Goal: Task Accomplishment & Management: Manage account settings

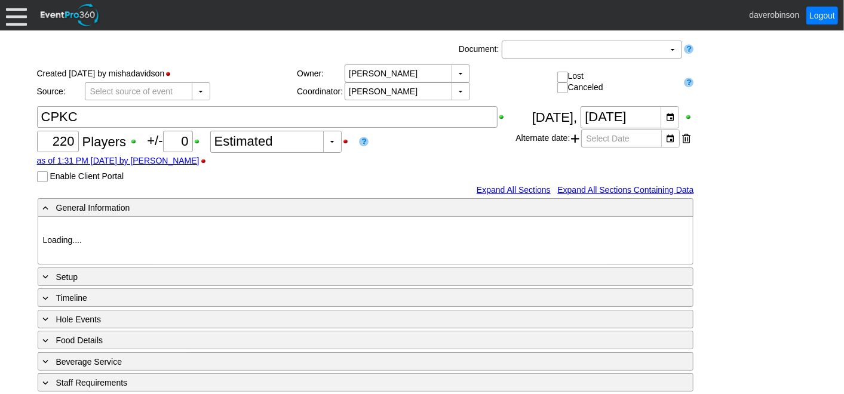
type input "Heritage Pointe Golf Club"
type input "Corporate Tournament"
type input "Scramble"
type input "Shotgun"
type input "Black"
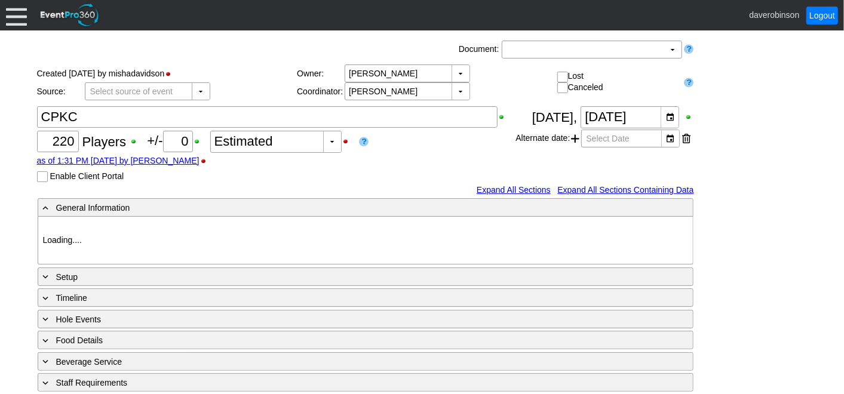
type input "Red"
type input "1115374"
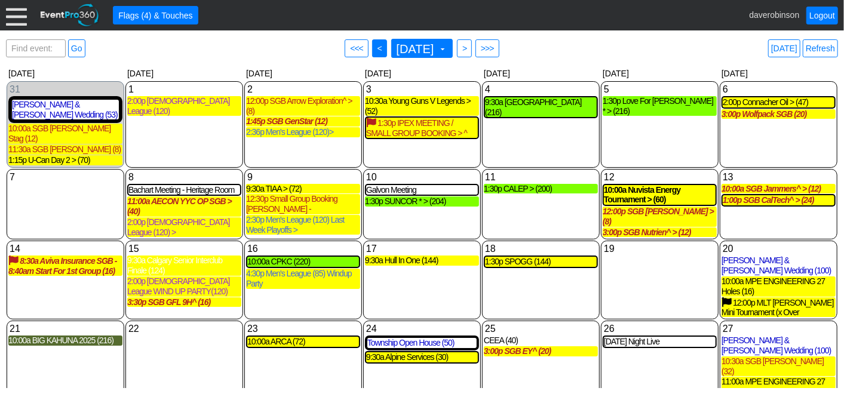
click at [375, 50] on span "<" at bounding box center [379, 48] width 9 height 12
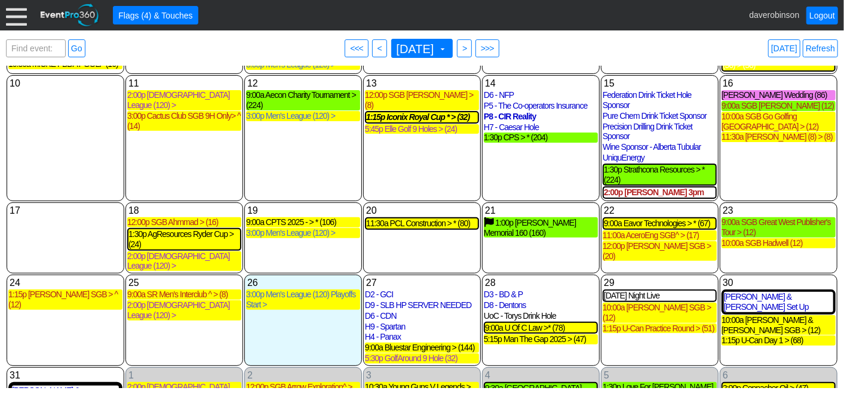
scroll to position [194, 0]
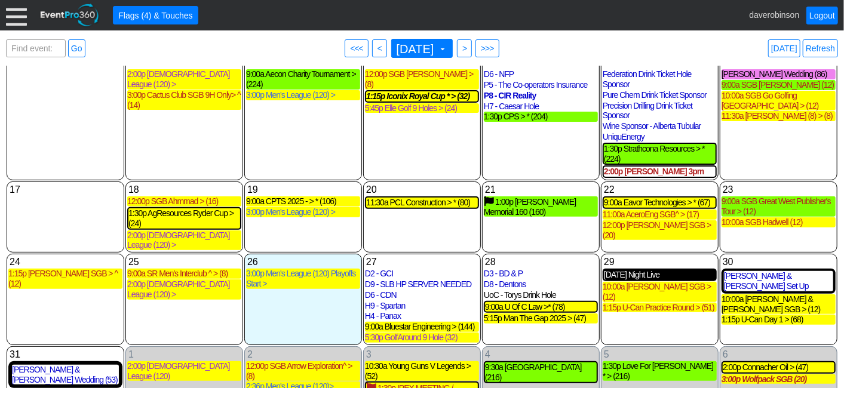
click at [646, 270] on div "Friday Night Live" at bounding box center [660, 275] width 112 height 10
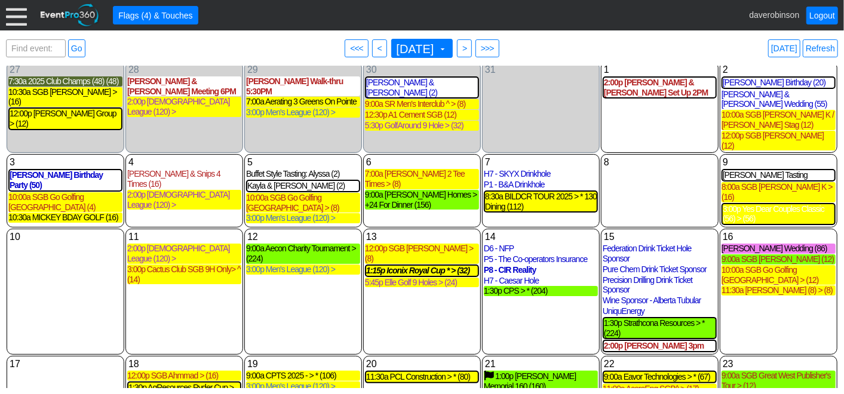
scroll to position [0, 0]
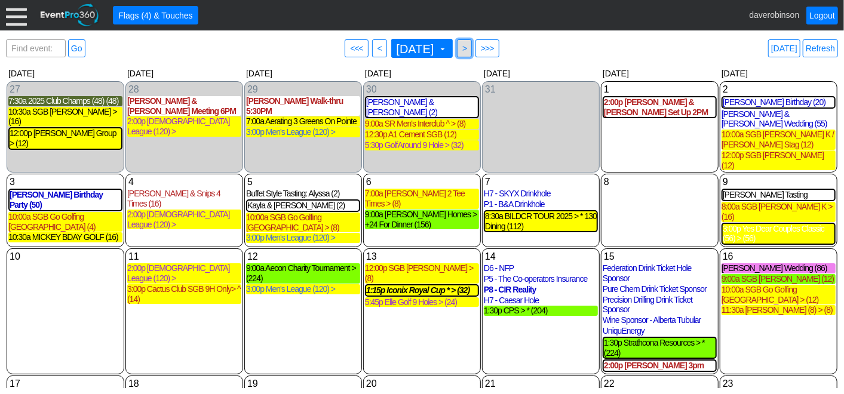
click at [472, 54] on span "● >" at bounding box center [464, 48] width 15 height 18
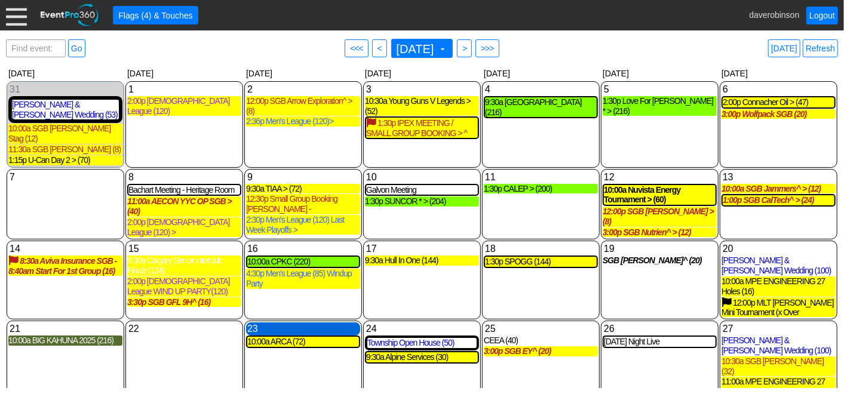
click at [254, 322] on div "23 Tuesday" at bounding box center [303, 328] width 114 height 13
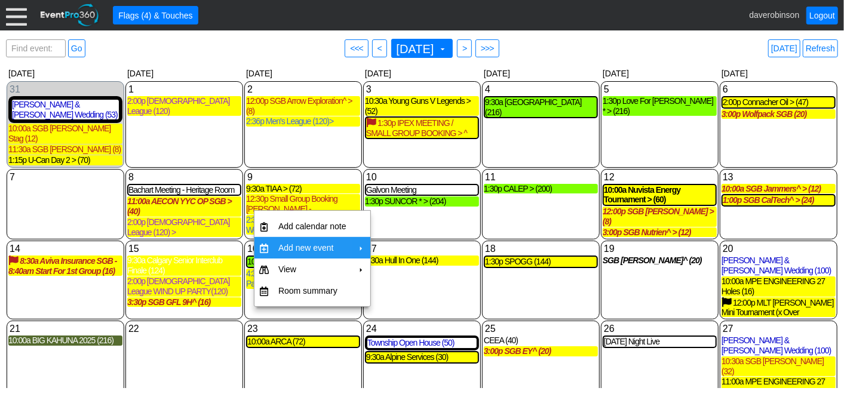
click at [350, 249] on td "Add new event" at bounding box center [312, 247] width 78 height 21
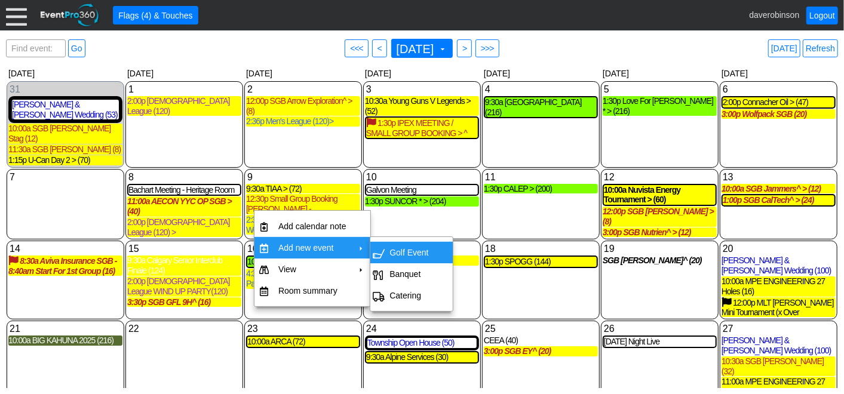
click at [417, 258] on td "Golf Event" at bounding box center [409, 252] width 48 height 21
type input "9/23/2025"
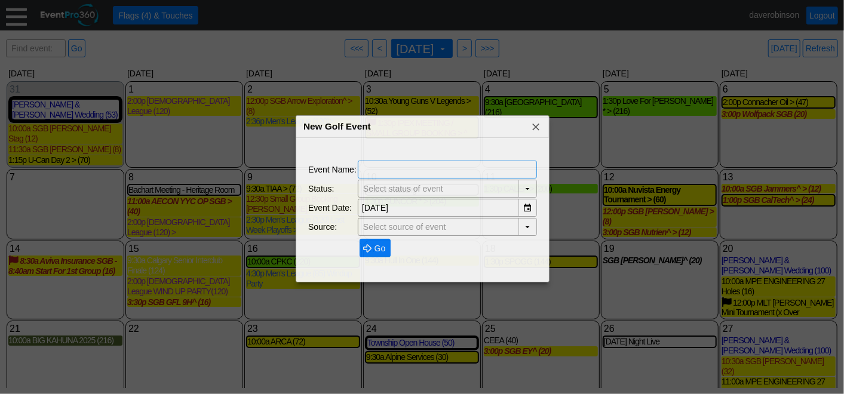
type input "The Hamptons Golf Club"
type input "Lead"
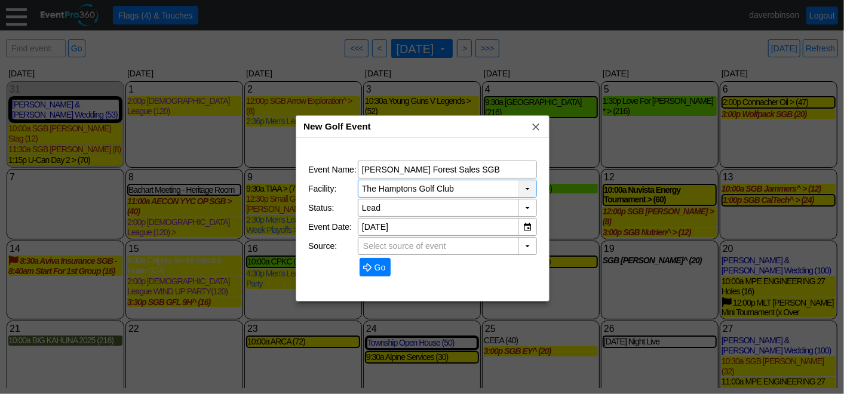
type input "Allan Forest Sales SGB"
click at [527, 189] on div "▼" at bounding box center [527, 188] width 18 height 17
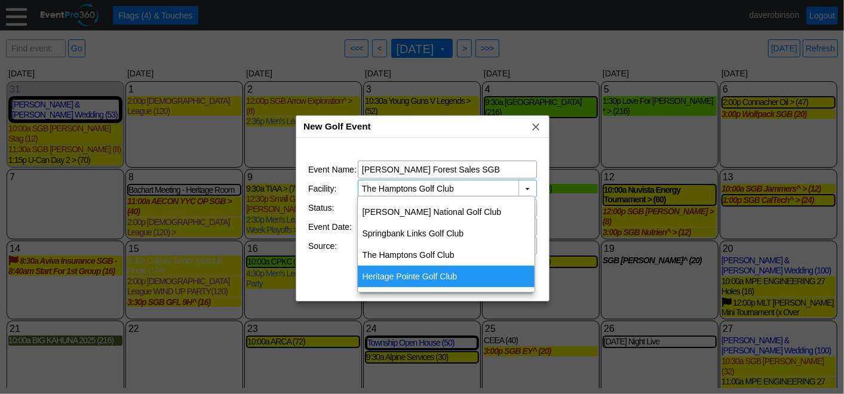
click at [432, 270] on div "Heritage Pointe Golf Club" at bounding box center [446, 276] width 177 height 21
type input "Heritage Pointe Golf Club"
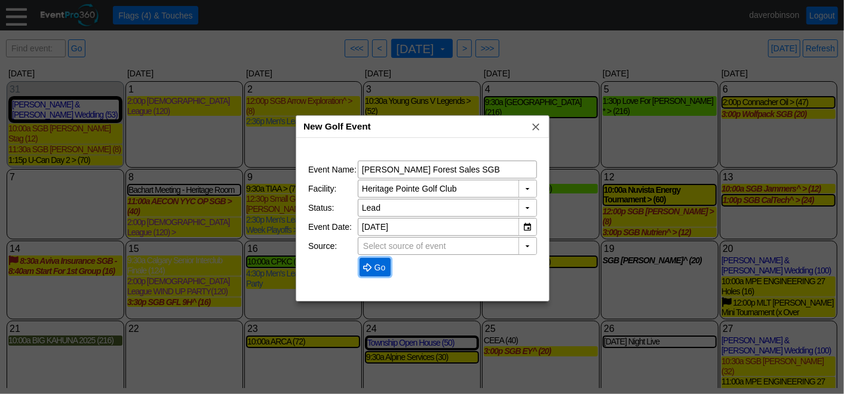
click at [377, 268] on span "Go" at bounding box center [380, 268] width 16 height 12
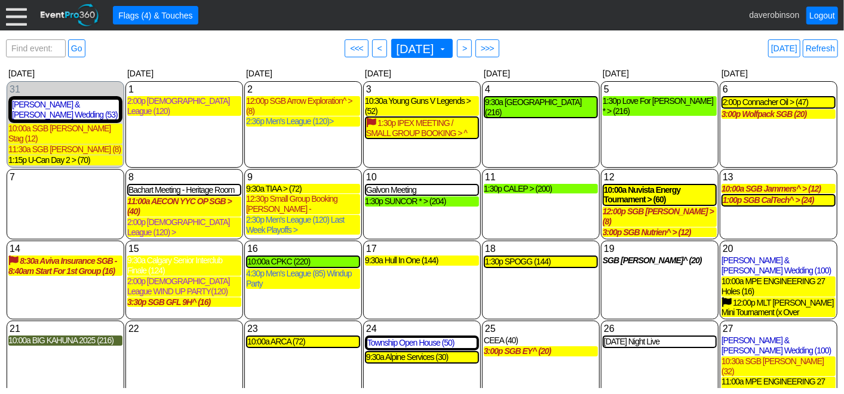
click at [503, 338] on div "25 Thursday CEEA (40) CEEA Booked Golf Event at Heritage Pointe Golf Club Playe…" at bounding box center [541, 366] width 118 height 90
click at [591, 61] on div "Find event: enter title Go ● <<< ● < September 2025 ▼ ● > ● >>> Today Refresh ▼…" at bounding box center [422, 212] width 832 height 352
click at [248, 46] on div "Find event: enter title Go ● <<< ● < September 2025 ▼ ● > ● >>> Today Refresh" at bounding box center [422, 48] width 832 height 24
click at [296, 257] on div "10:00a CPKC (220)" at bounding box center [303, 262] width 112 height 10
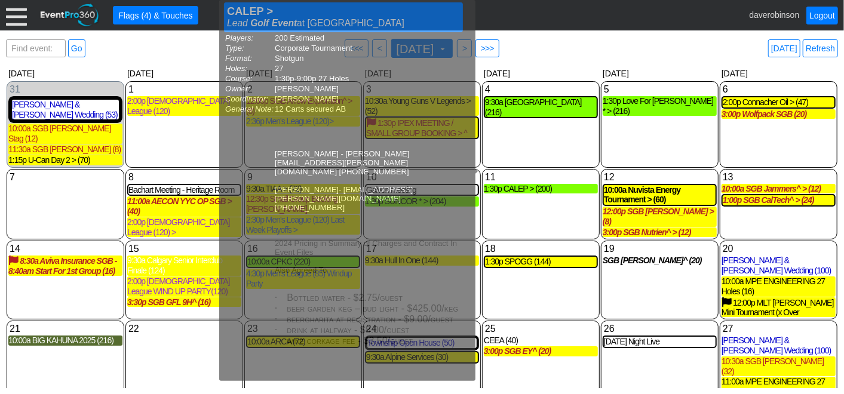
drag, startPoint x: 554, startPoint y: 41, endPoint x: 507, endPoint y: 54, distance: 48.4
click at [554, 41] on div "Find event: enter title Go ● <<< ● < September 2025 ▼ ● > ● >>> Today Refresh" at bounding box center [422, 48] width 832 height 24
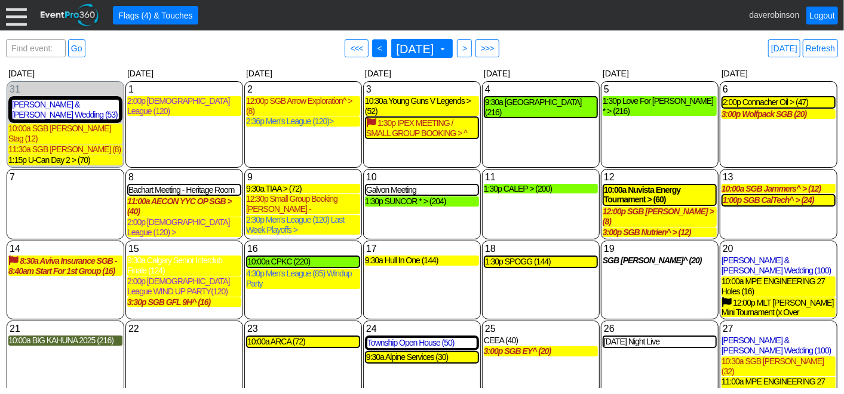
click at [375, 51] on span "<" at bounding box center [379, 48] width 9 height 12
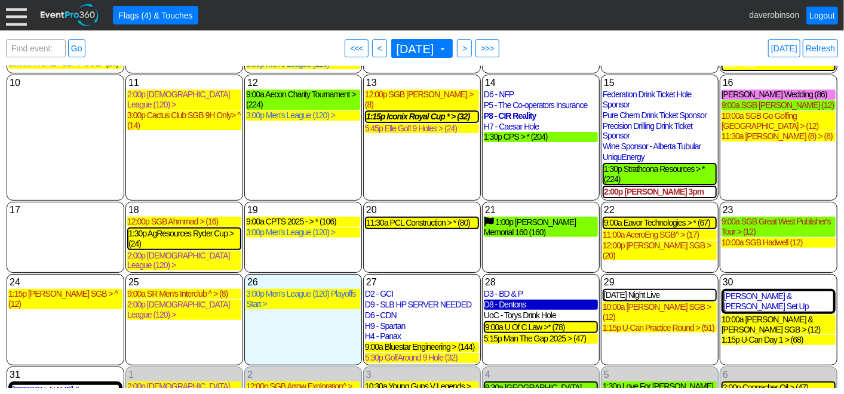
scroll to position [194, 0]
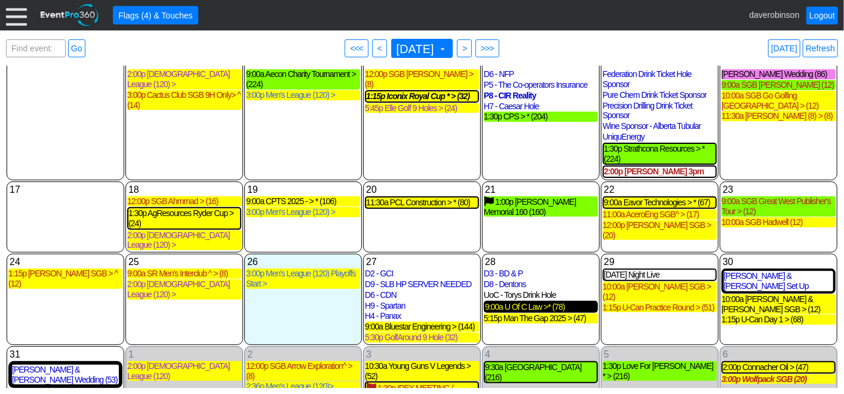
click at [542, 302] on div "9:00a U Of C Law >* (78)" at bounding box center [541, 307] width 112 height 10
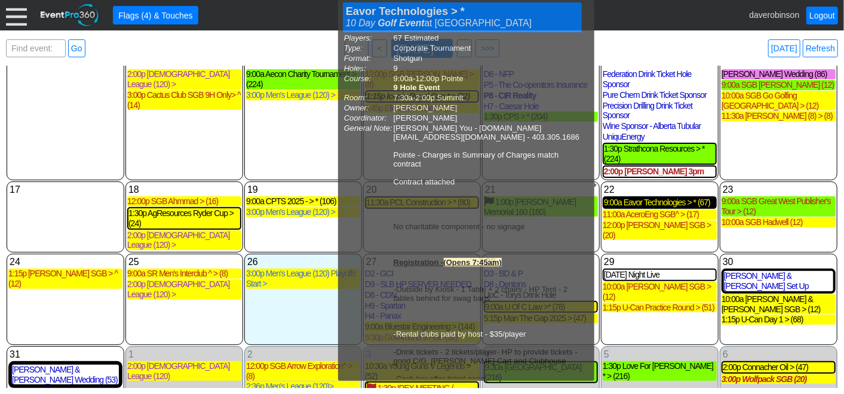
click at [662, 198] on div "9:00a Eavor Technologies > * (67)" at bounding box center [660, 203] width 112 height 10
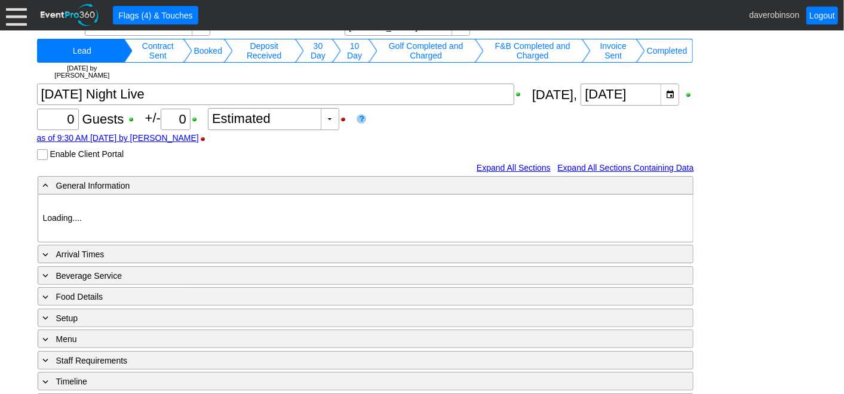
type input "Heritage Pointe Golf Club"
type input "Meeting"
type input "1092386"
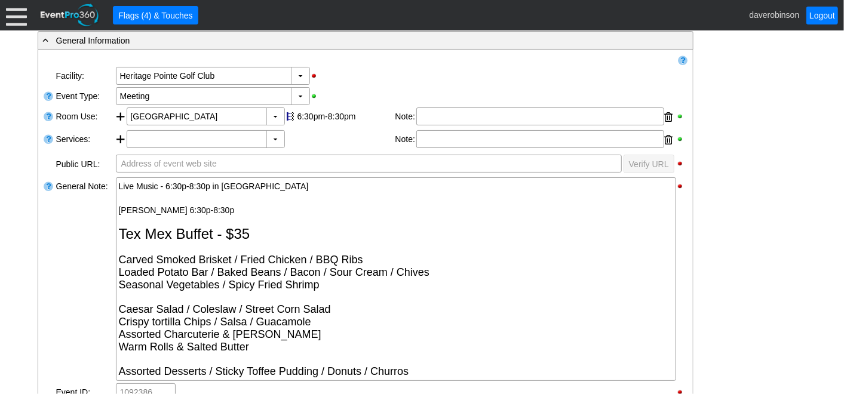
scroll to position [199, 0]
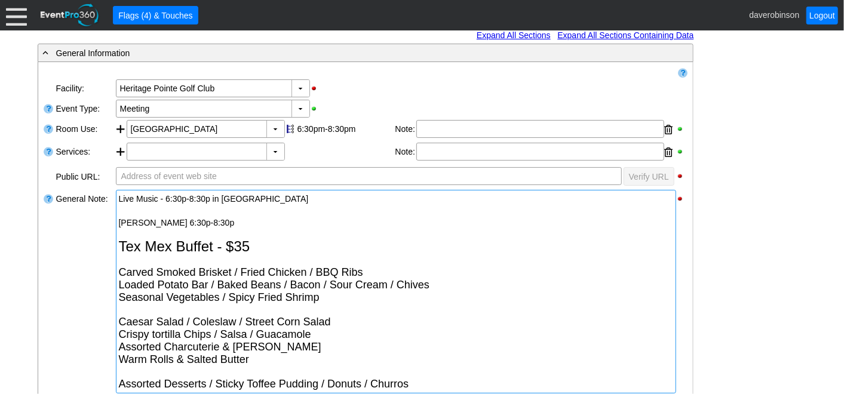
drag, startPoint x: 118, startPoint y: 244, endPoint x: 180, endPoint y: 295, distance: 81.0
click at [180, 295] on div "Live Music - 6:30p-8:30p in Peak Katie Windt 6:30p-8:30p Tex Mex Buffet - $35 C…" at bounding box center [396, 292] width 560 height 204
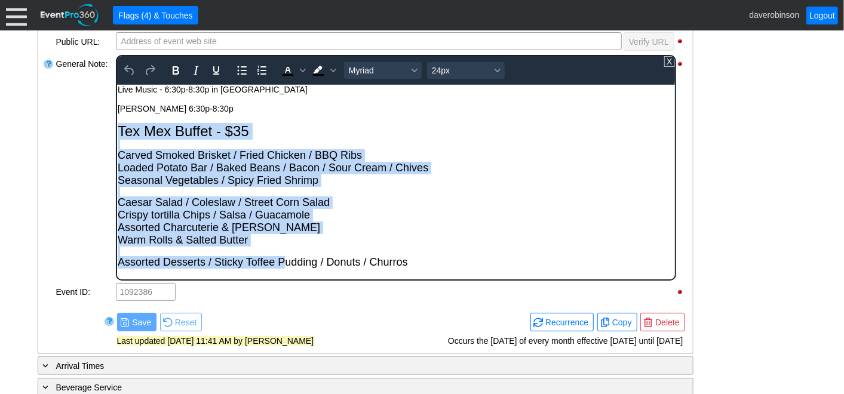
scroll to position [354, 0]
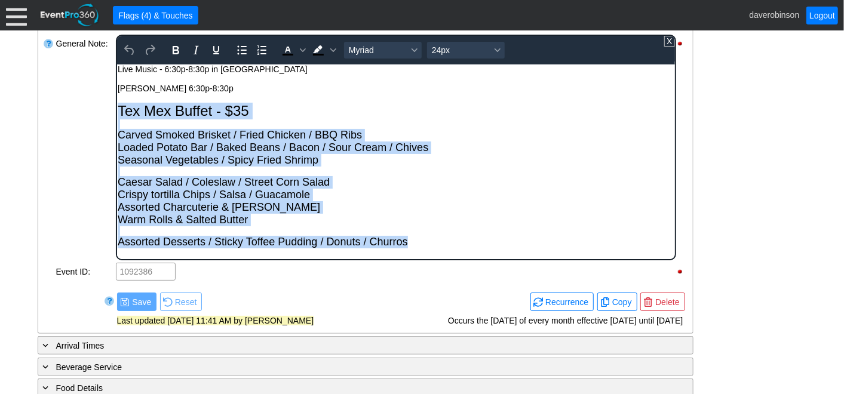
drag, startPoint x: 119, startPoint y: 110, endPoint x: 511, endPoint y: 240, distance: 413.3
click at [511, 240] on body "Live Music - 6:30p-8:30p in Peak Katie Windt 6:30p-8:30p Tex Mex Buffet - $35 C…" at bounding box center [395, 159] width 558 height 190
copy body "Tex Mex Buffet - $35 Carved Smoked Brisket / Fried Chicken / BBQ Ribs Loaded Po…"
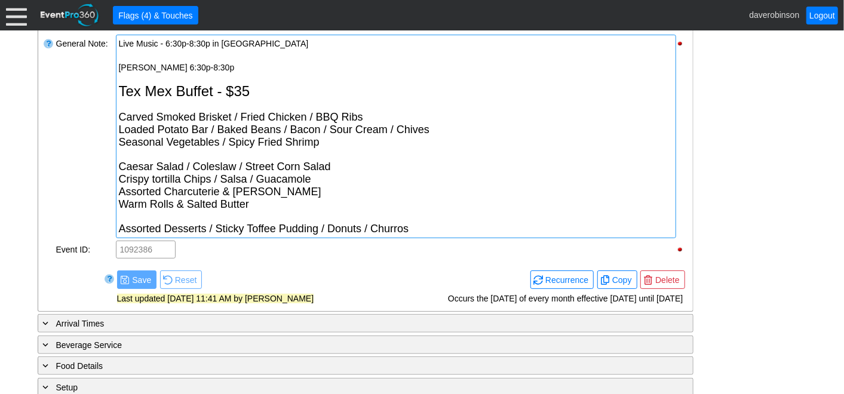
click at [752, 134] on div "- General Information ▼ Loading.... Remove all highlights Facility: ▼ Χ Heritag…" at bounding box center [422, 238] width 776 height 700
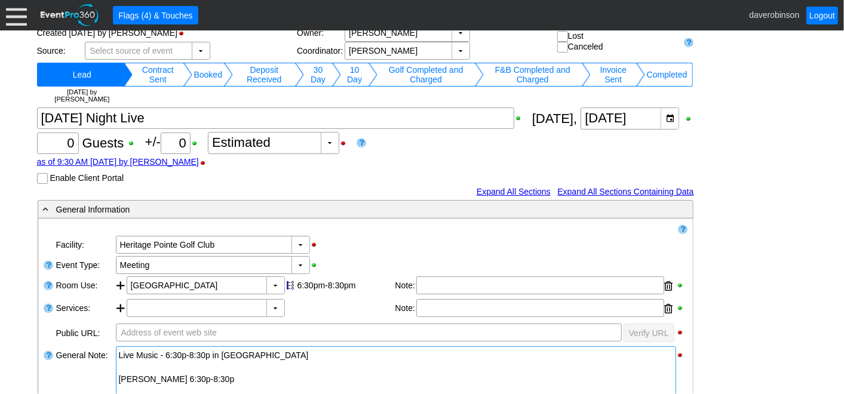
scroll to position [0, 0]
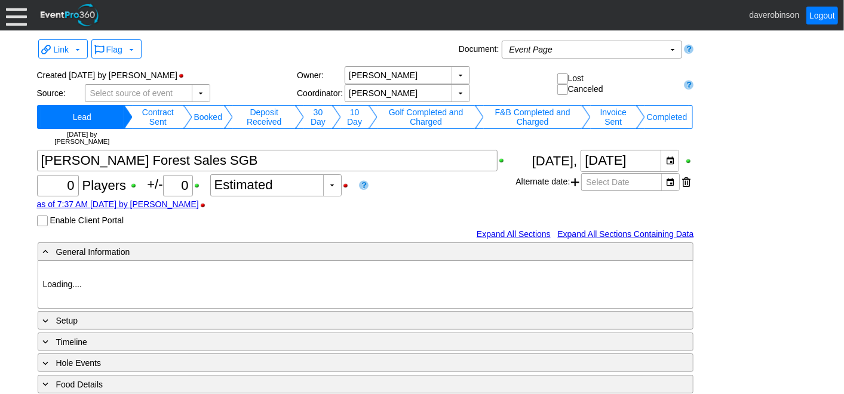
type input "Heritage Pointe Golf Club"
type input "1204824"
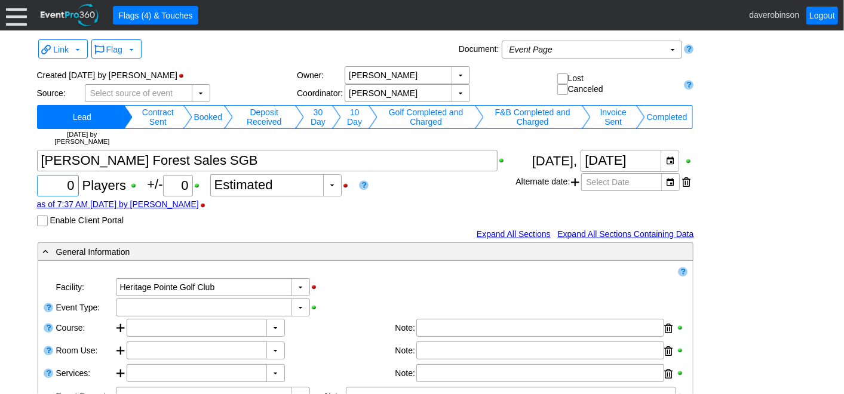
drag, startPoint x: 66, startPoint y: 183, endPoint x: 84, endPoint y: 187, distance: 18.3
click at [84, 187] on div "Χ 0 Players +/- Χ 0 ▼ Χ Estimated as of 7:37 AM on Thursday, 8/28/2025 by daver…" at bounding box center [276, 188] width 479 height 76
type input "20"
click at [302, 306] on div "▼" at bounding box center [300, 307] width 18 height 17
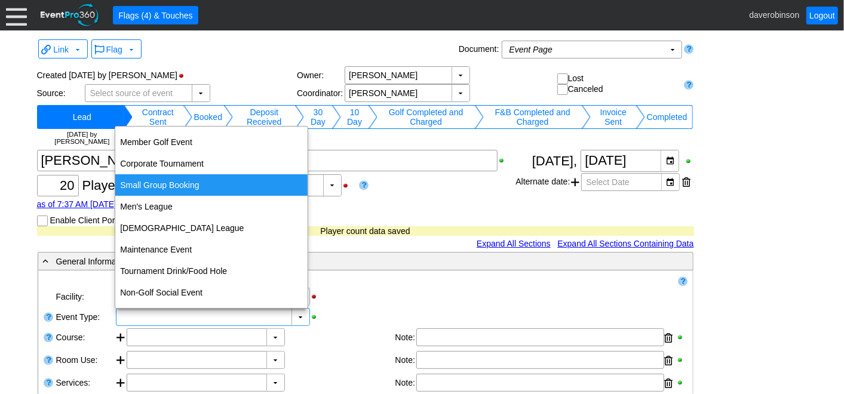
click at [170, 180] on div "Small Group Booking" at bounding box center [211, 184] width 192 height 21
type input "Small Group Booking"
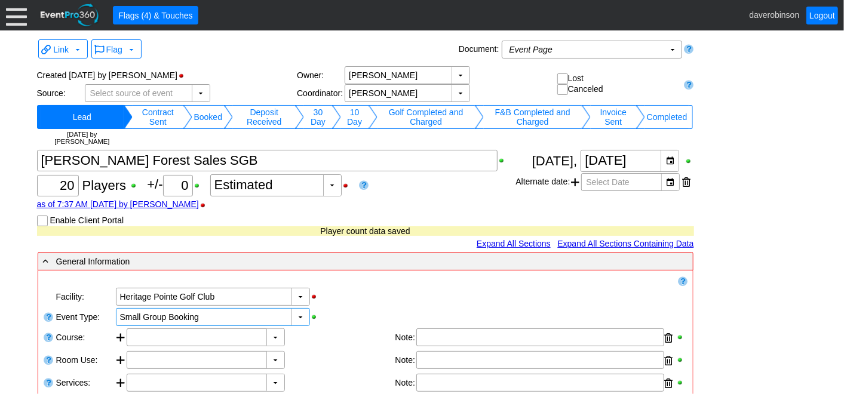
click at [298, 336] on div "▼ Χ Select time" at bounding box center [212, 337] width 171 height 18
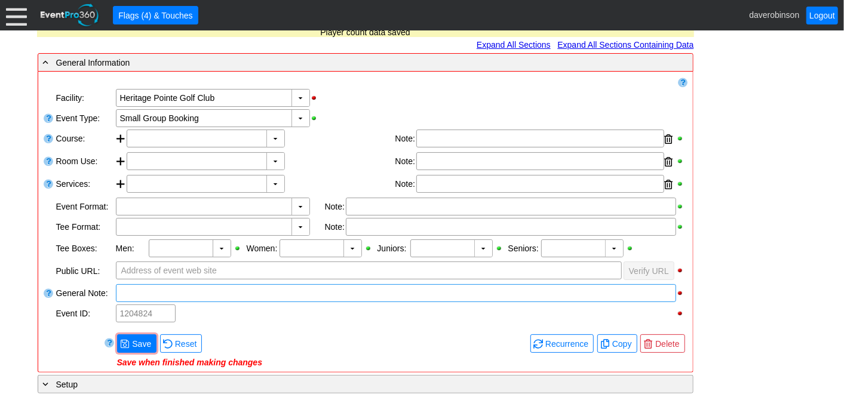
click at [179, 287] on div at bounding box center [396, 293] width 560 height 18
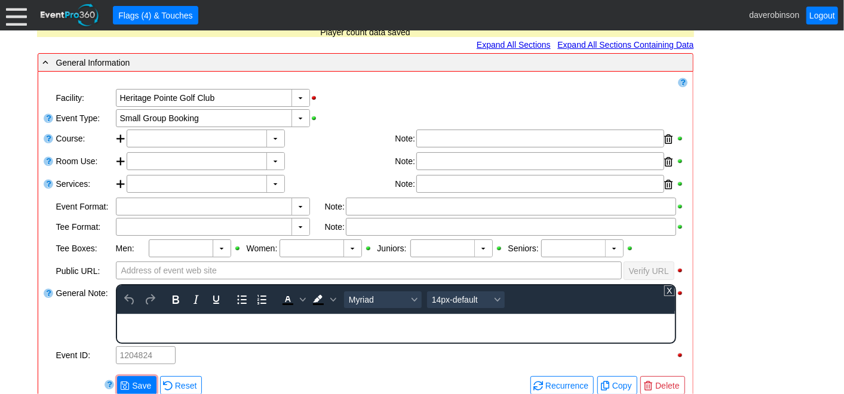
scroll to position [0, 0]
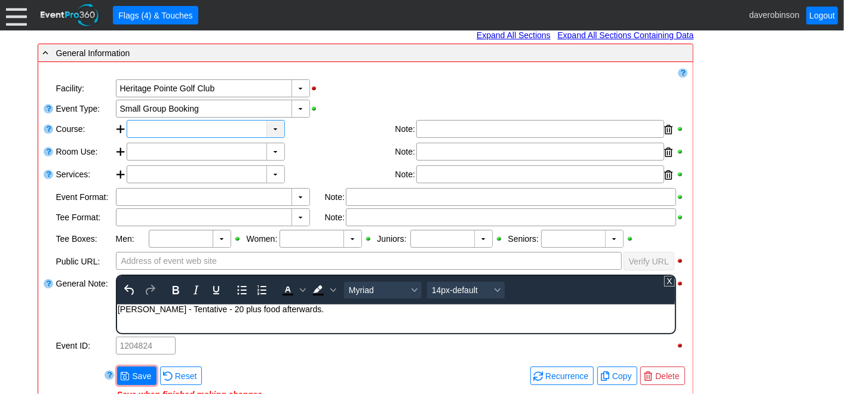
click at [276, 131] on div "▼" at bounding box center [275, 129] width 18 height 17
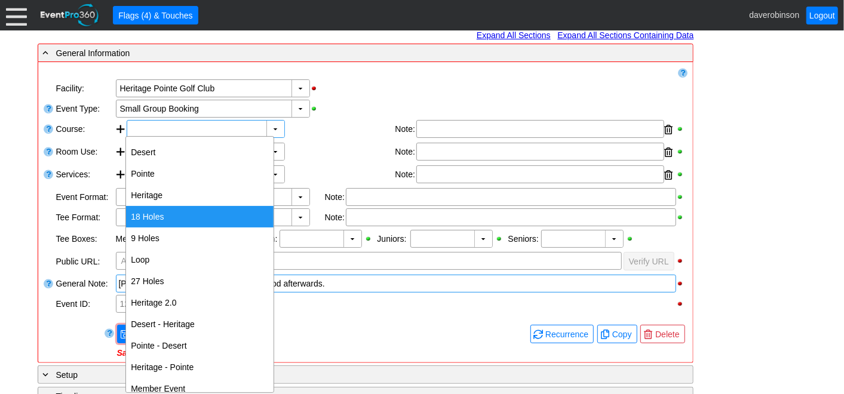
click at [212, 219] on div "18 Holes" at bounding box center [199, 216] width 147 height 21
type input "18 Holes"
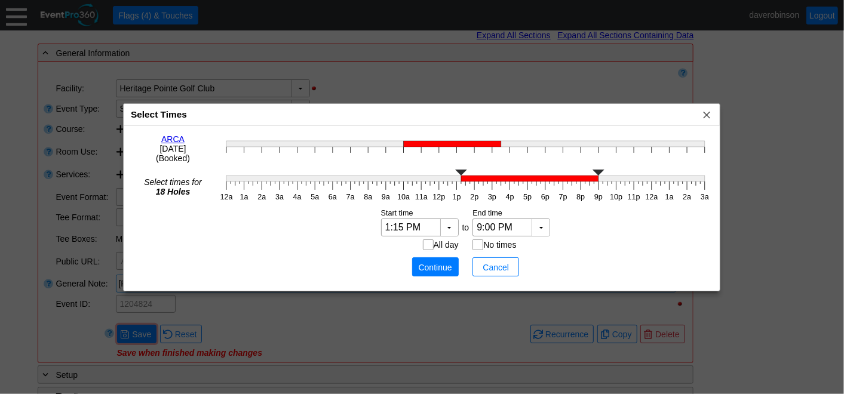
type input "1:00 PM"
click at [457, 187] on g "12a 1a 2a 3a 4a 5a 6a 7a 8a 9a 10a 11a 12p 1p 2p 3p 4p 5p 6p 7p 8p 9p 10p 11p 1…" at bounding box center [464, 186] width 489 height 32
click at [440, 266] on span "Continue" at bounding box center [435, 268] width 36 height 12
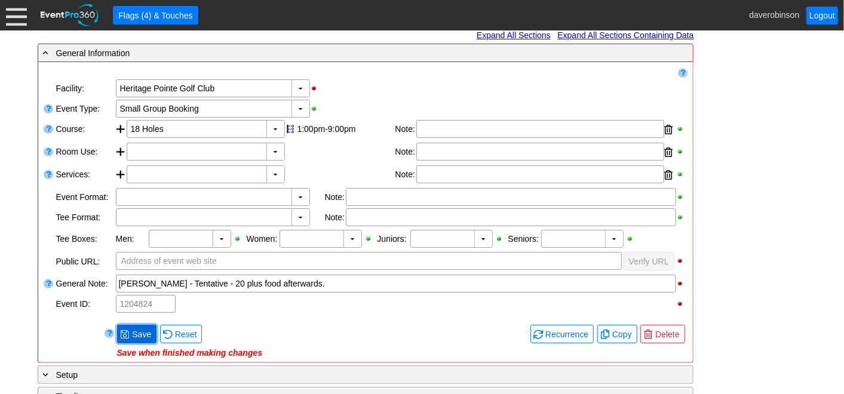
click at [124, 328] on span "● Save" at bounding box center [136, 334] width 33 height 13
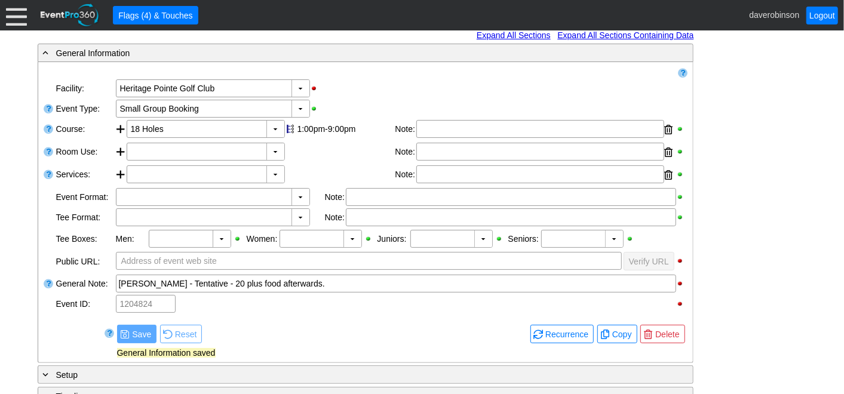
click at [758, 287] on div "- General Information ▼ Loading.... Remove all highlights Facility: ▼ Χ Heritag…" at bounding box center [422, 320] width 776 height 554
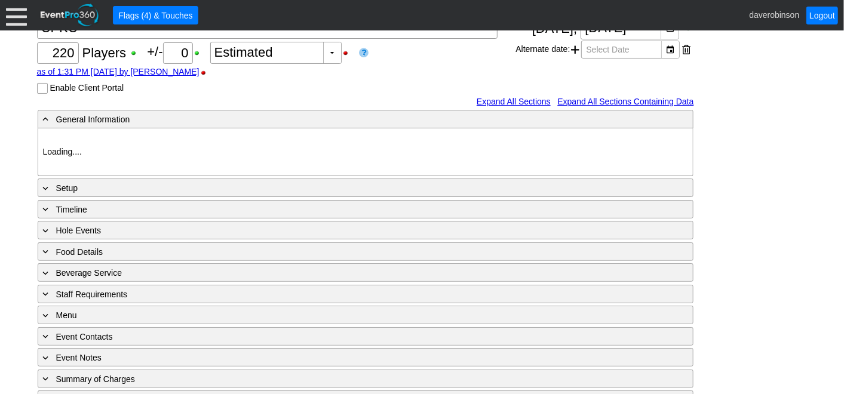
type input "Heritage Pointe Golf Club"
type input "Corporate Tournament"
type input "Scramble"
type input "Shotgun"
type input "Black"
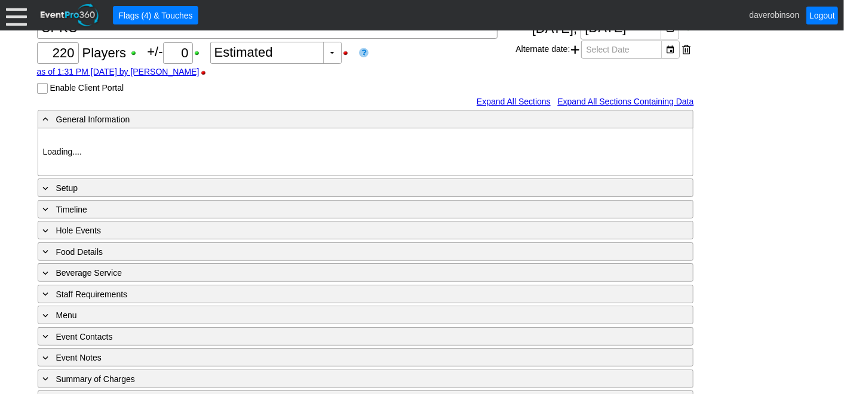
type input "Red"
type input "1115374"
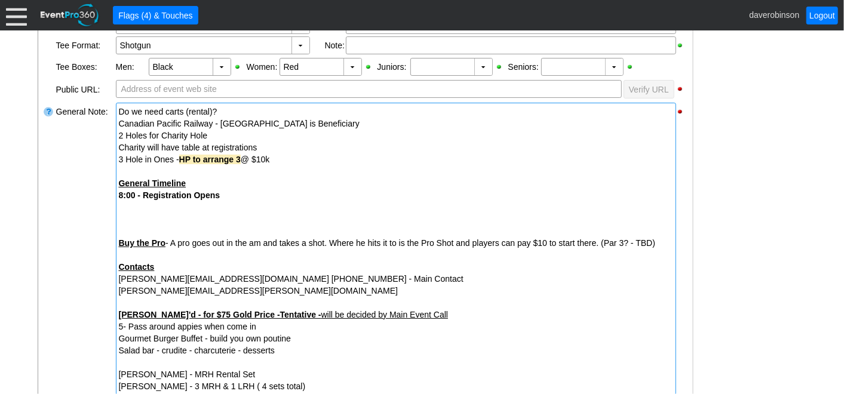
scroll to position [398, 0]
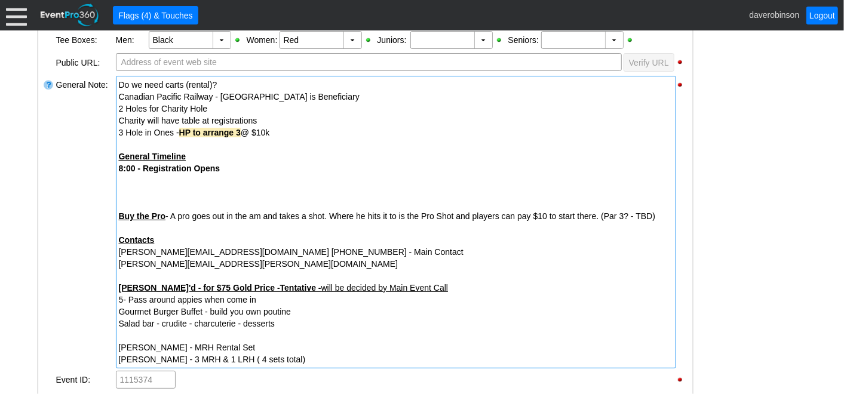
click at [296, 358] on div "[PERSON_NAME] - 3 MRH & 1 LRH ( 4 sets total)" at bounding box center [396, 359] width 554 height 12
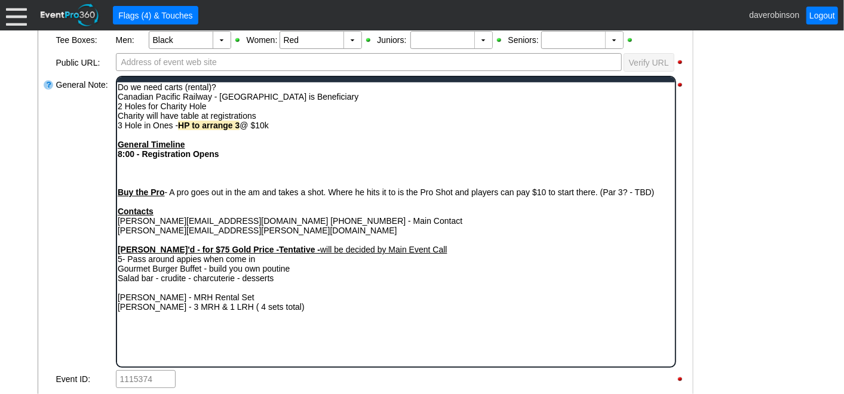
scroll to position [0, 0]
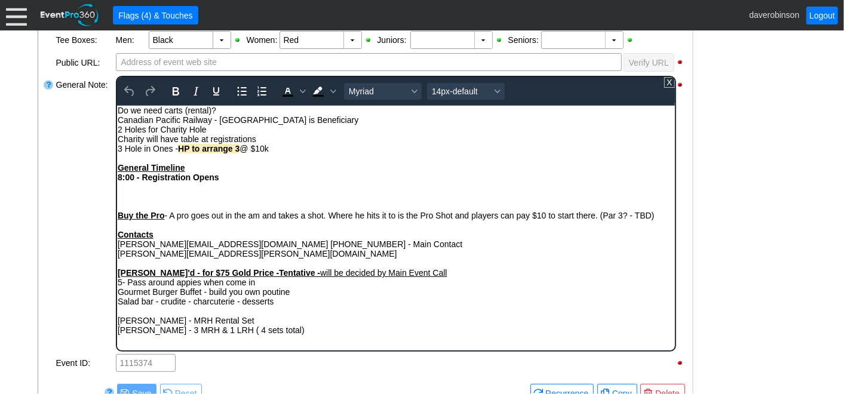
click at [307, 325] on div "Brian Davis - MRH Rental Set" at bounding box center [395, 320] width 556 height 10
click at [309, 334] on div "Nicole Menard - 3 MRH & 1 LRH ( 4 sets total)" at bounding box center [395, 330] width 556 height 10
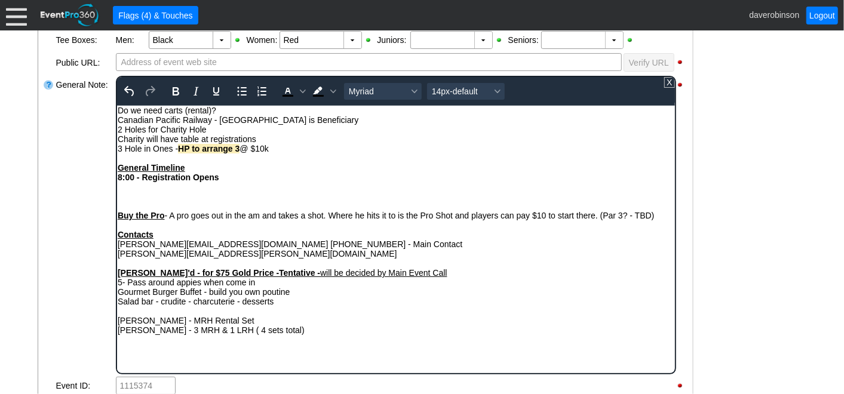
scroll to position [10, 0]
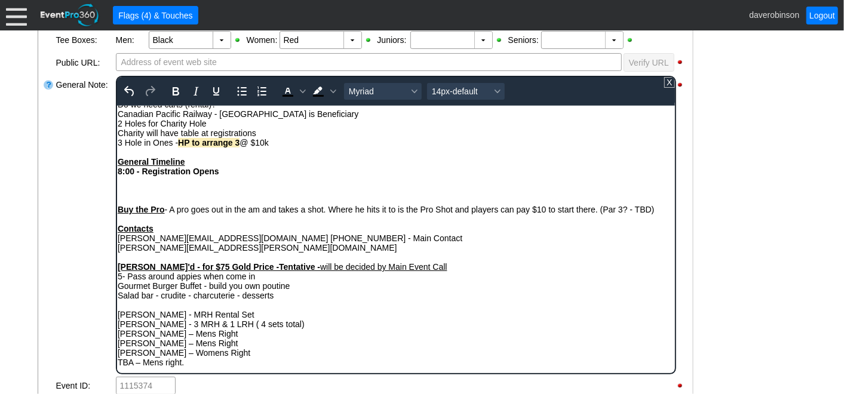
click at [287, 322] on div "Nicole Menard - 3 MRH & 1 LRH ( 4 sets total)" at bounding box center [395, 324] width 556 height 10
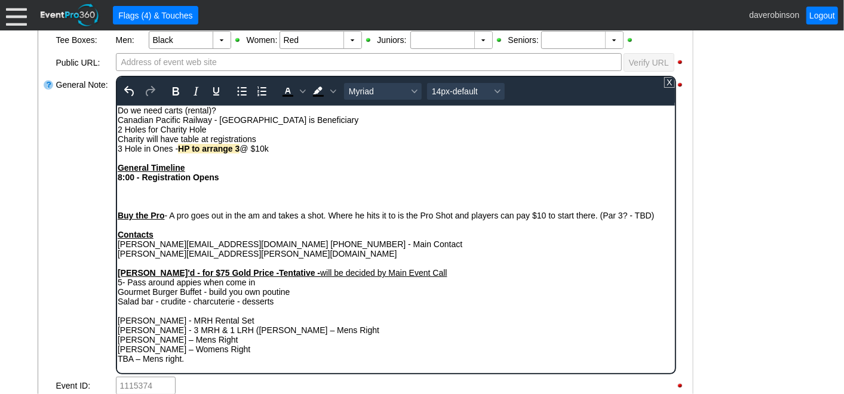
scroll to position [0, 0]
click at [340, 334] on div "Nicole Menard - 3 MRH & 1 LRH ( Chris Erhart – Mens Right Steven Ritchot – Mens…" at bounding box center [395, 344] width 556 height 38
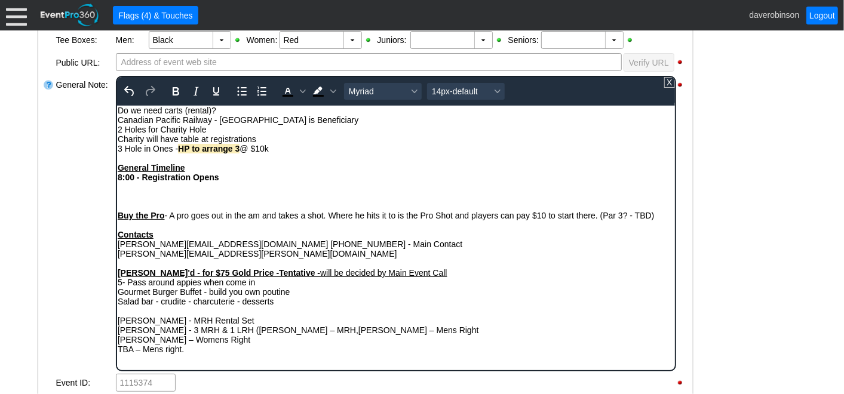
click at [433, 333] on div "Nicole Menard - 3 MRH & 1 LRH ( Chris Erhart – MRH, Steven Ritchot – Mens Right…" at bounding box center [395, 339] width 556 height 29
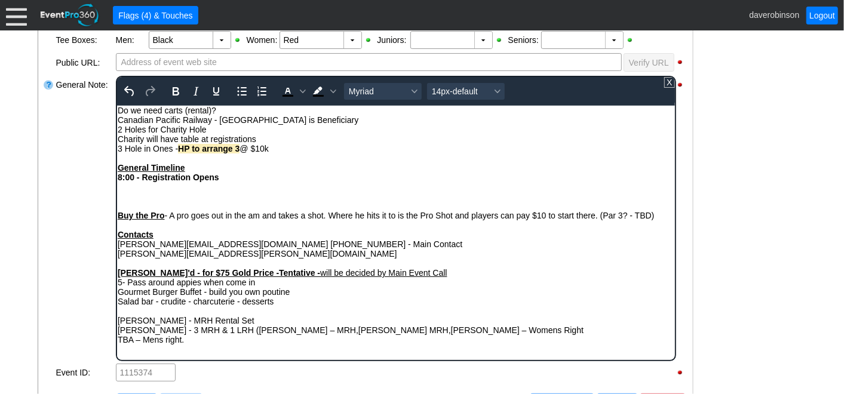
click at [520, 334] on div "Nicole Menard - 3 MRH & 1 LRH ( Chris Erhart – MRH, Steven Ritchot MRH, Nicole …" at bounding box center [395, 334] width 556 height 19
drag, startPoint x: 194, startPoint y: 345, endPoint x: 100, endPoint y: 349, distance: 94.4
click at [116, 349] on html "Do we need carts (rental)? Canadian Pacific Railway - Alberta Children's Hospit…" at bounding box center [395, 227] width 558 height 245
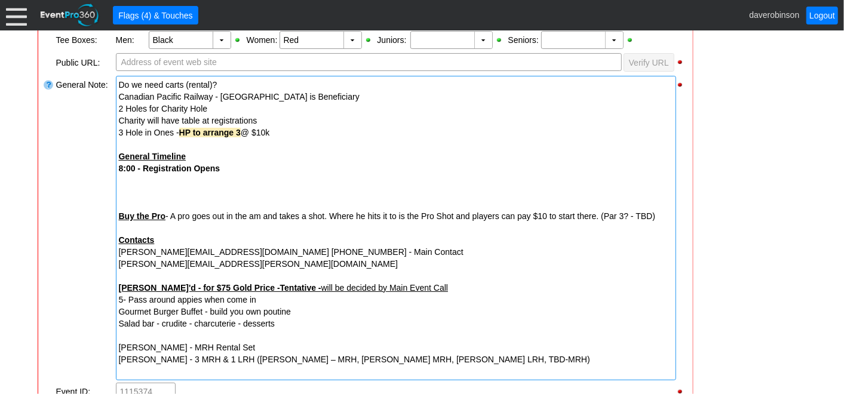
click at [72, 259] on div "General Note:" at bounding box center [85, 228] width 60 height 307
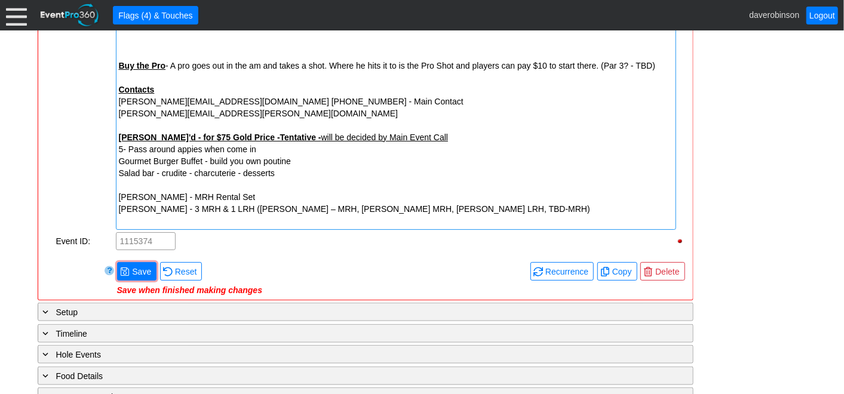
scroll to position [597, 0]
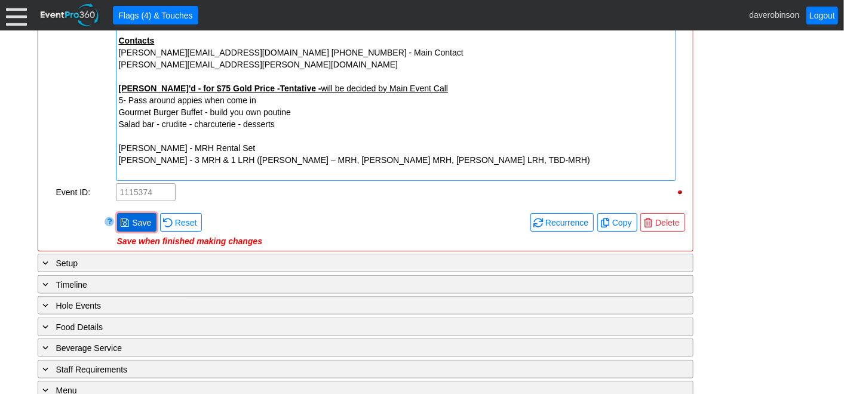
click at [136, 217] on span "Save" at bounding box center [142, 223] width 24 height 12
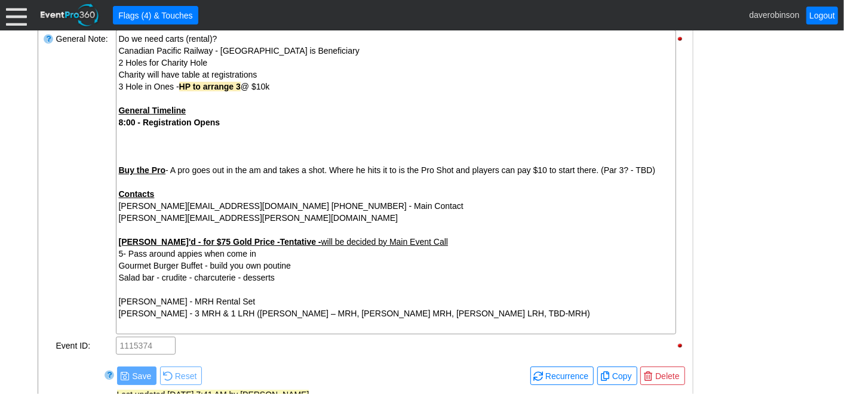
scroll to position [464, 0]
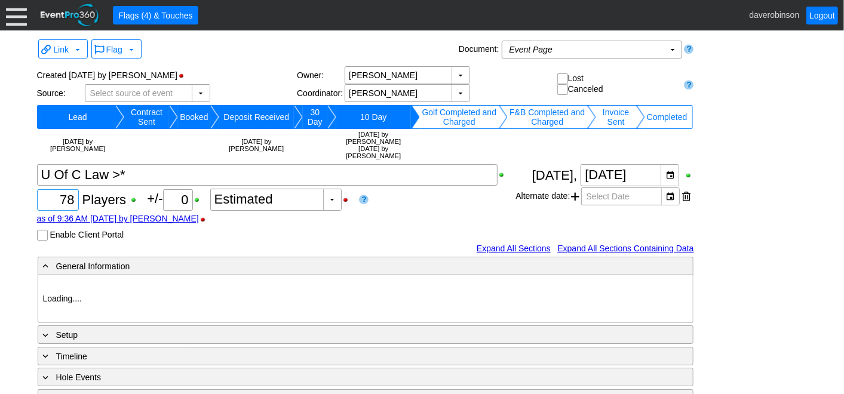
type input "Heritage Pointe Golf Club"
type input "Corporate Tournament"
type input "Scramble"
type input "Shotgun"
type input "Black"
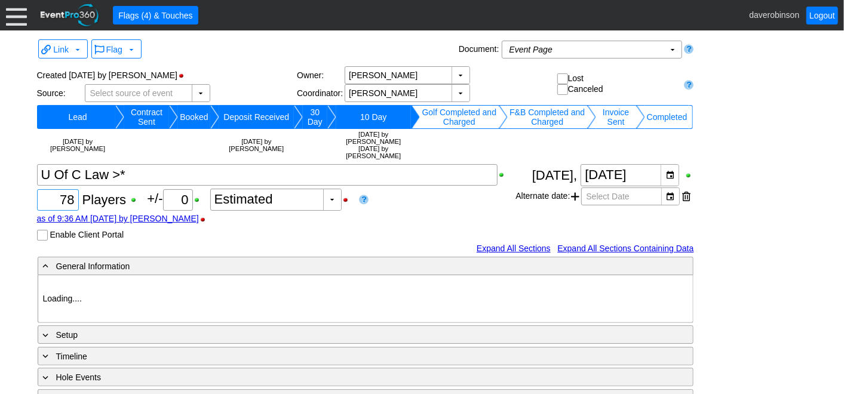
type input "Red"
type input "1066354"
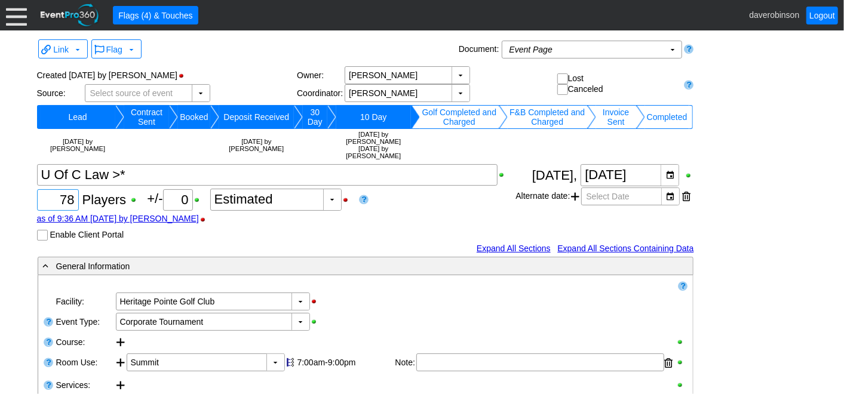
drag, startPoint x: 63, startPoint y: 203, endPoint x: 73, endPoint y: 205, distance: 11.0
click at [73, 205] on input "78" at bounding box center [57, 200] width 33 height 20
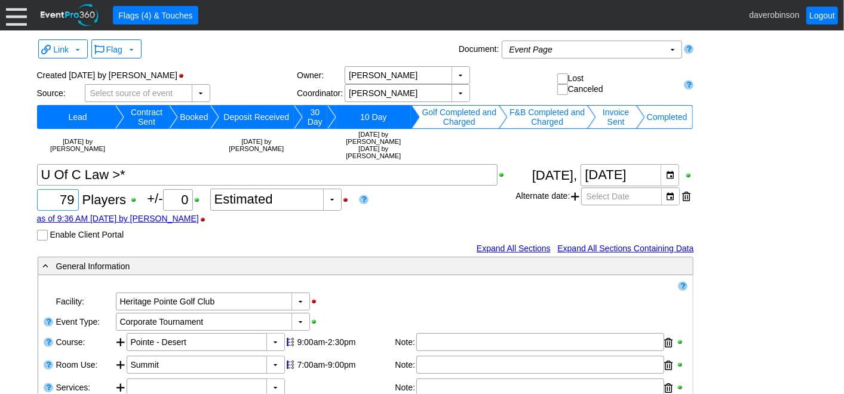
type input "79"
click at [414, 208] on div "Χ 79 Players +/- Χ 0 ▼ Χ Estimated as of 9:36 AM [DATE] by [PERSON_NAME] Enable…" at bounding box center [276, 202] width 479 height 76
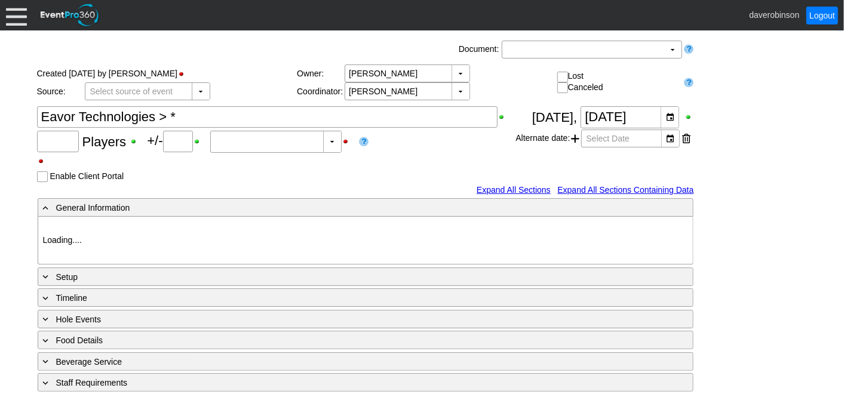
type input "67"
type input "0"
type input "Estimated"
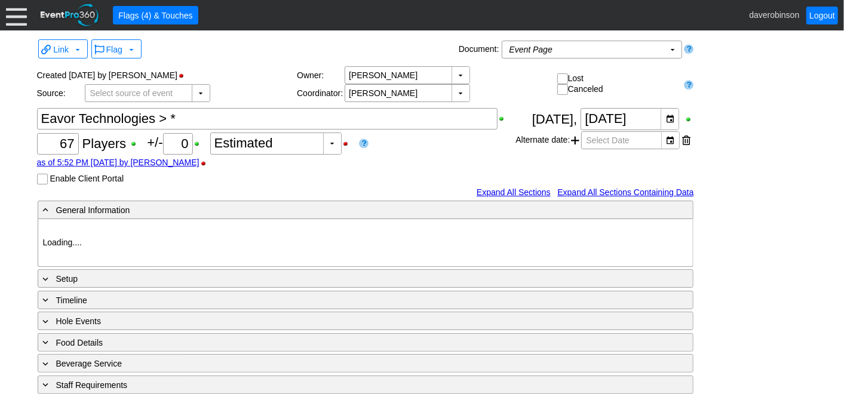
type input "Heritage Pointe Golf Club"
type input "Corporate Tournament"
type input "Scramble"
type input "Shotgun"
type input "Black"
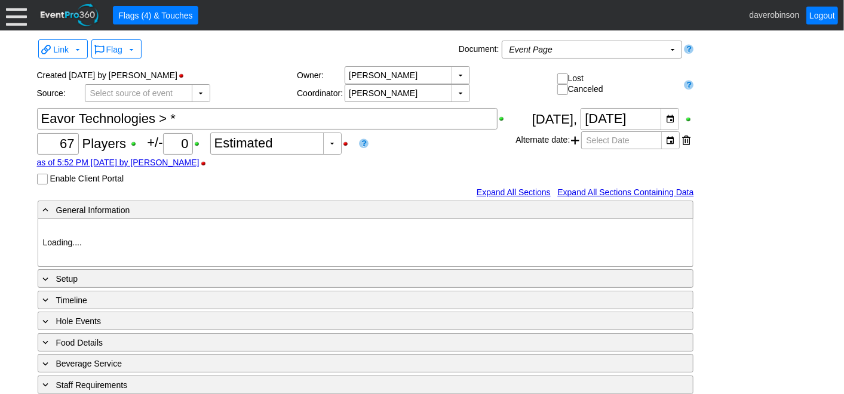
type input "Red"
type input "1107546"
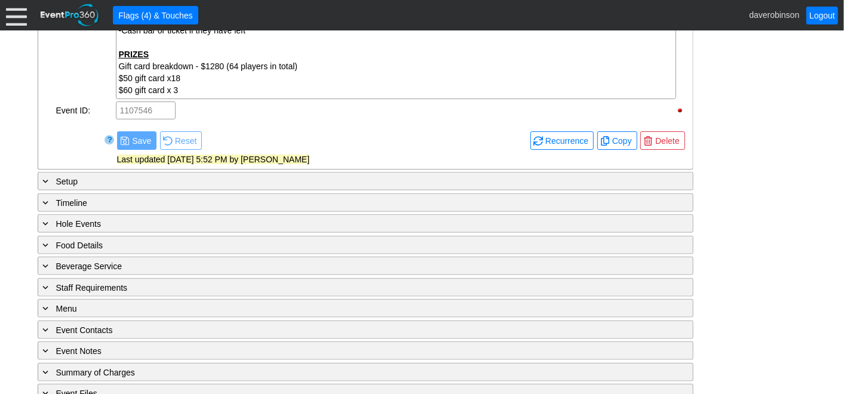
scroll to position [739, 0]
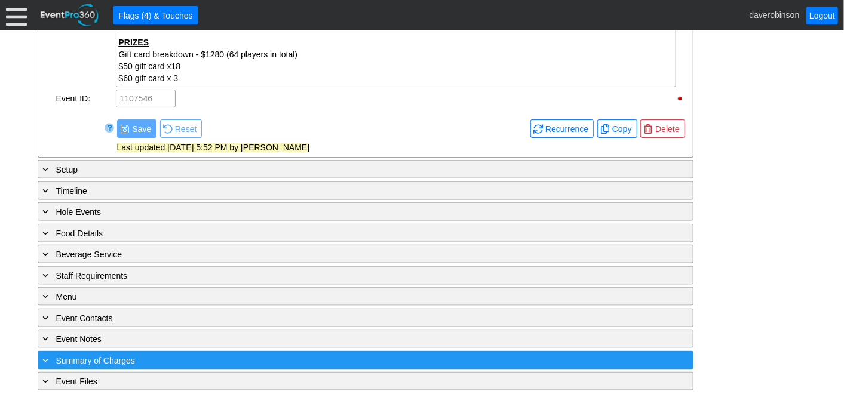
click at [97, 353] on div "+ Summary of Charges" at bounding box center [341, 360] width 601 height 14
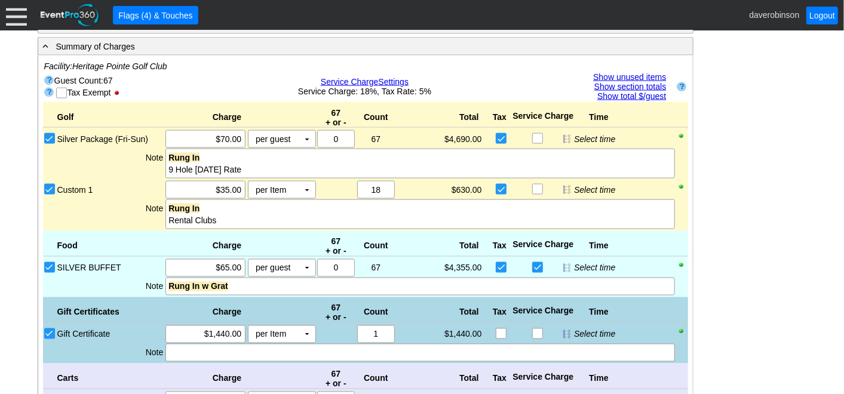
scroll to position [1047, 0]
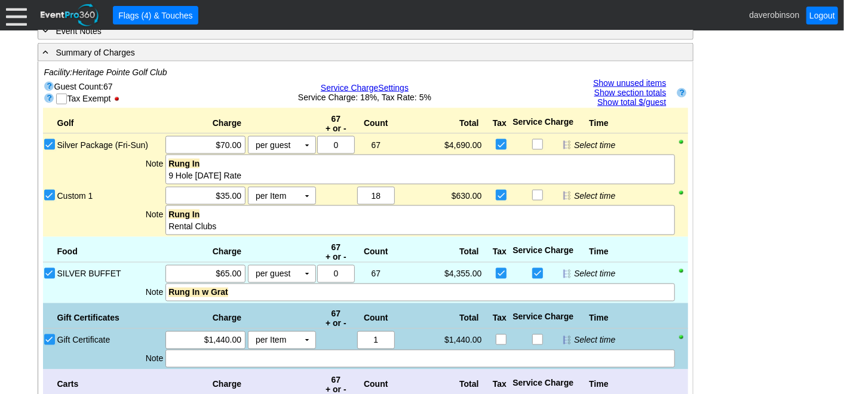
click at [642, 69] on table "Facility: [GEOGRAPHIC_DATA] Guest Count: 67 Tax Exempt [GEOGRAPHIC_DATA] Servic…" at bounding box center [365, 87] width 645 height 42
click at [639, 78] on link "Show unused items" at bounding box center [629, 83] width 73 height 10
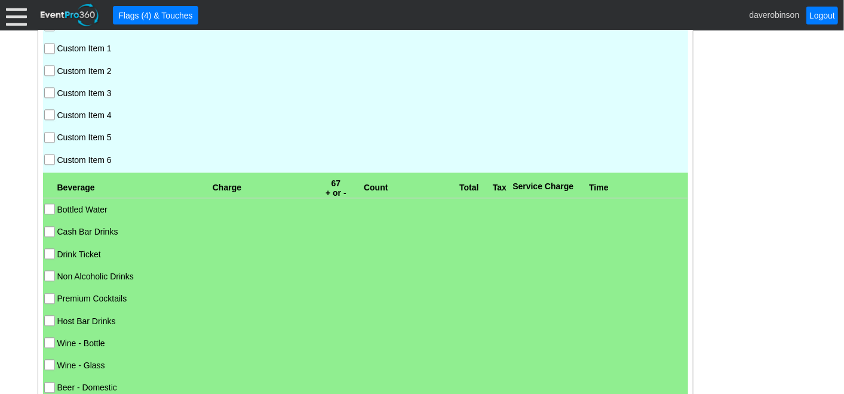
scroll to position [1578, 0]
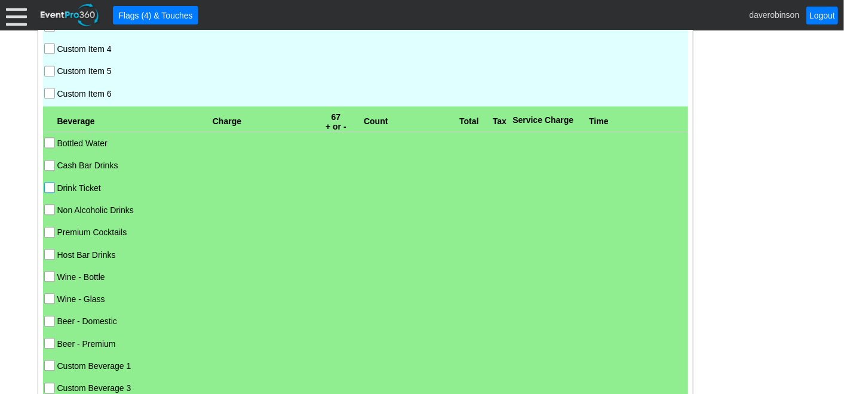
click at [47, 183] on input "Drink Ticket" at bounding box center [51, 189] width 12 height 12
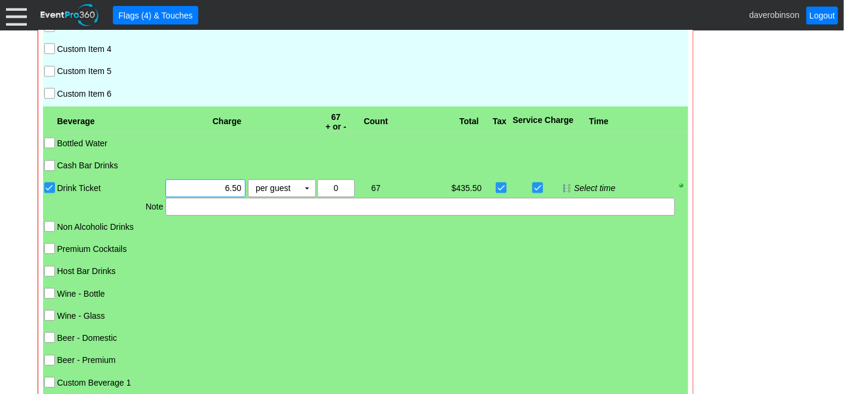
drag, startPoint x: 200, startPoint y: 185, endPoint x: 246, endPoint y: 184, distance: 46.0
click at [246, 184] on div "Χ 6.50 per guest Χ ▼ Upcharge" at bounding box center [240, 188] width 152 height 18
click at [300, 180] on td "▼" at bounding box center [307, 188] width 17 height 17
type input "$1,006.00"
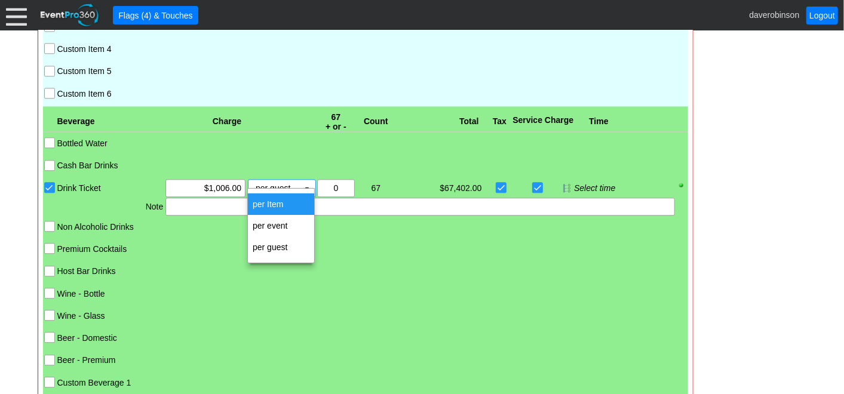
click at [294, 194] on td "per Item" at bounding box center [281, 203] width 66 height 21
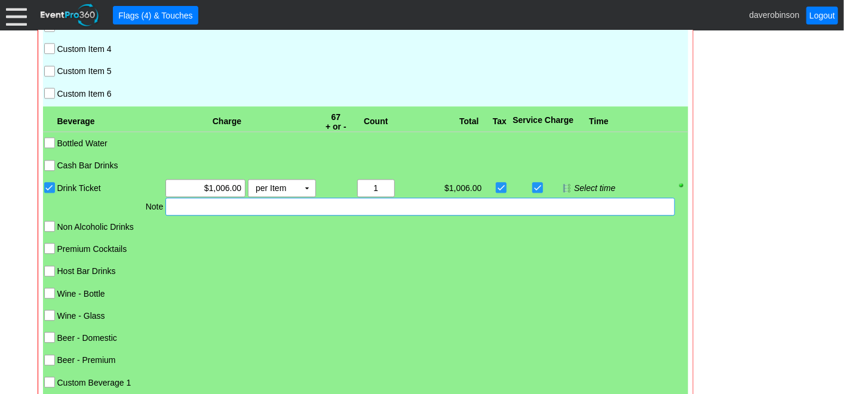
click at [307, 204] on div at bounding box center [419, 207] width 509 height 18
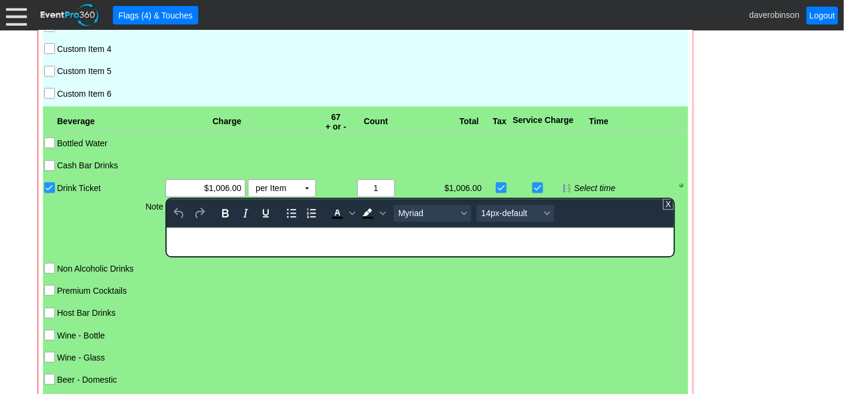
scroll to position [0, 0]
drag, startPoint x: 294, startPoint y: 235, endPoint x: 124, endPoint y: 227, distance: 169.7
click at [167, 227] on html "Drink Tickets - Rung In With Grat" at bounding box center [420, 235] width 506 height 16
click at [223, 209] on icon "Bold" at bounding box center [225, 213] width 7 height 8
drag, startPoint x: 384, startPoint y: 206, endPoint x: 380, endPoint y: 212, distance: 7.3
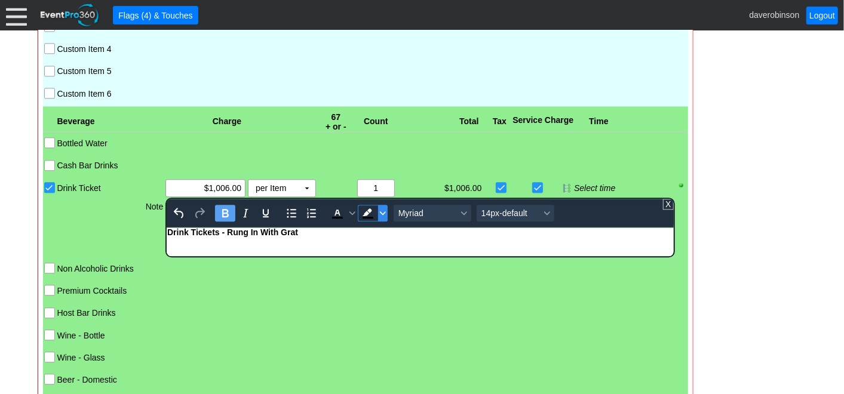
click at [382, 210] on icon "Background color Black" at bounding box center [383, 213] width 6 height 6
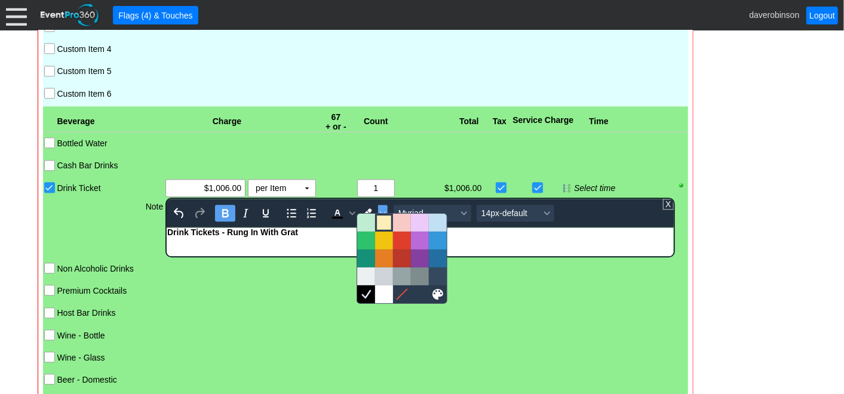
click at [379, 219] on div at bounding box center [384, 223] width 14 height 14
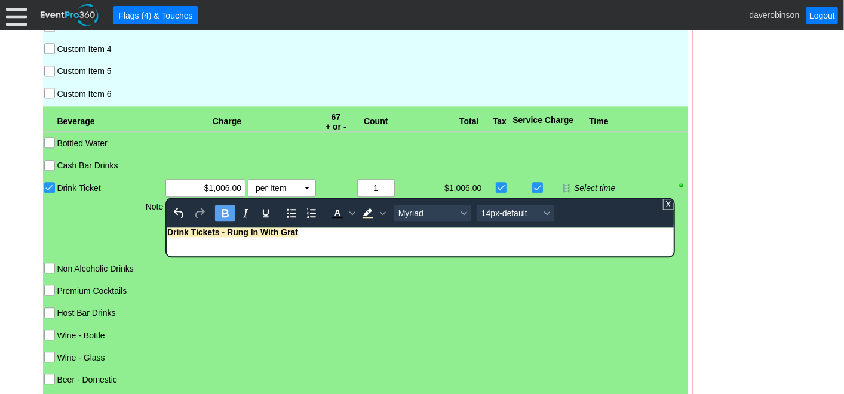
click at [393, 241] on body "Drink Tickets - Rung In With Grat" at bounding box center [420, 235] width 506 height 16
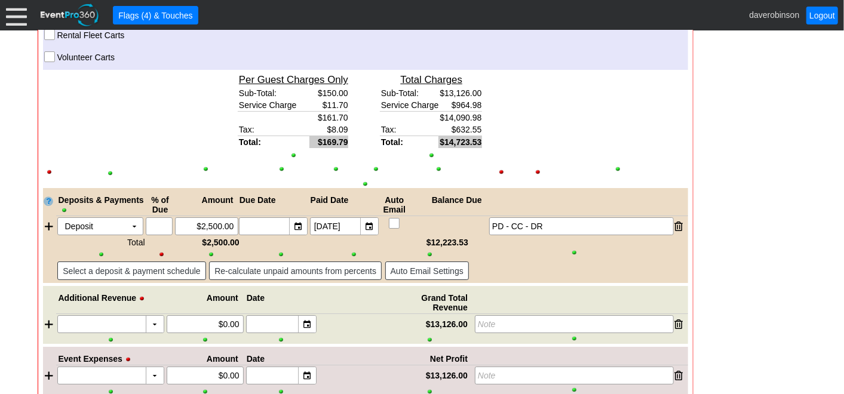
scroll to position [2434, 0]
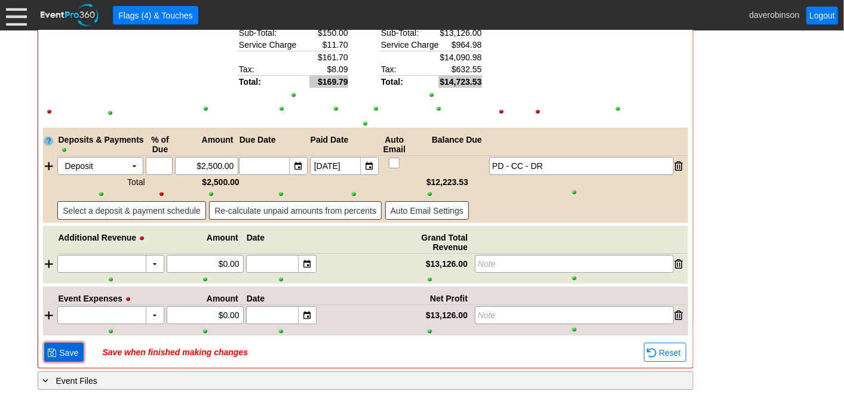
click at [64, 348] on span "Save" at bounding box center [69, 353] width 24 height 12
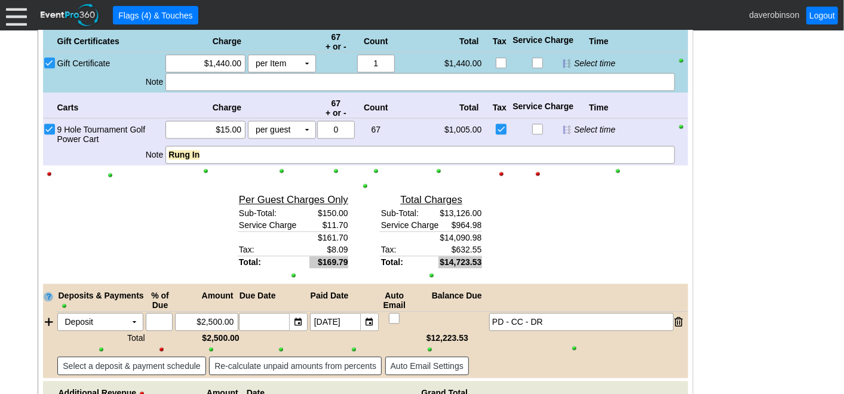
scroll to position [1242, 0]
